Goal: Information Seeking & Learning: Find specific fact

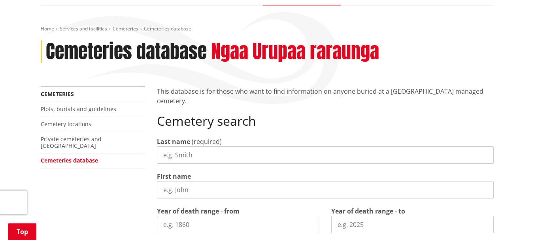
scroll to position [127, 0]
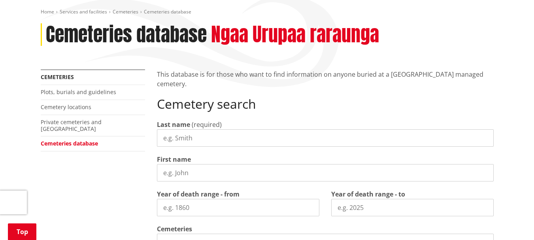
click at [214, 129] on input "Last name" at bounding box center [325, 137] width 337 height 17
type input "forbes"
click at [205, 164] on input "First name" at bounding box center [325, 172] width 337 height 17
type input "[PERSON_NAME]"
click at [196, 199] on input "Year of death range - from" at bounding box center [238, 207] width 163 height 17
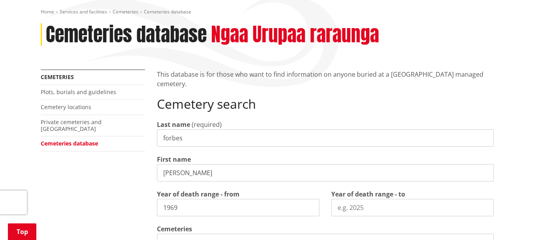
type input "1969"
click at [385, 199] on input "Year of death range - to" at bounding box center [412, 207] width 163 height 17
type input "1972"
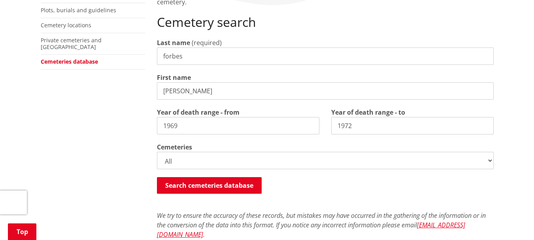
scroll to position [213, 0]
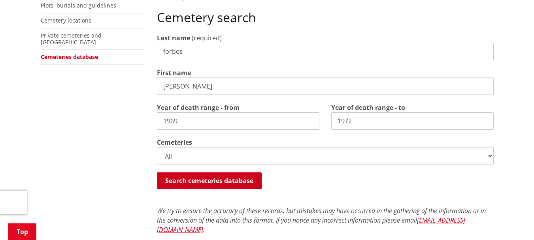
click at [226, 172] on button "Search cemeteries database" at bounding box center [209, 180] width 105 height 17
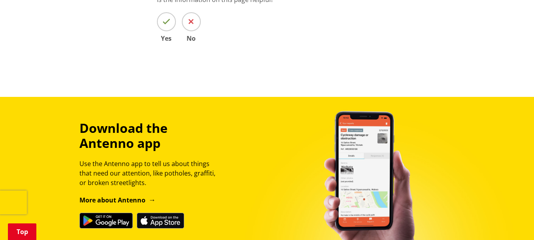
scroll to position [532, 0]
